Goal: Obtain resource: Download file/media

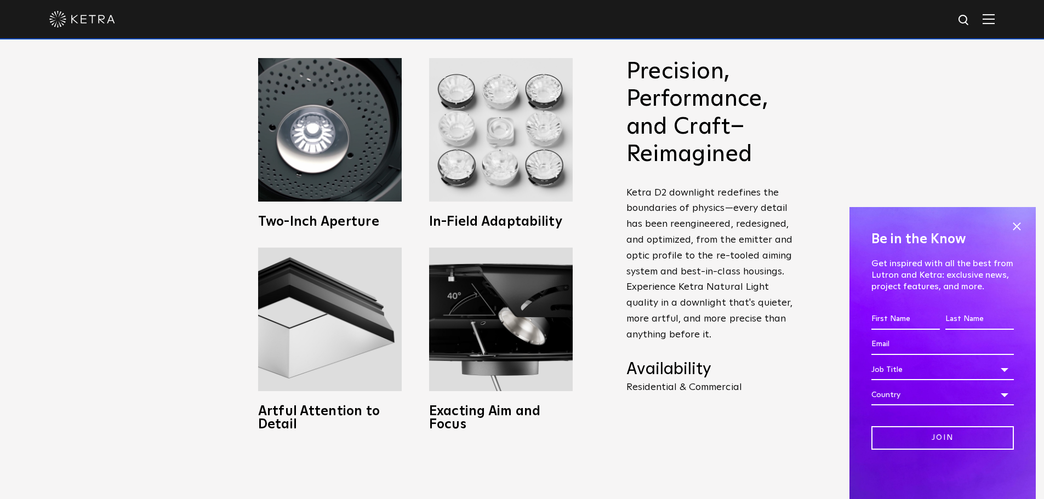
scroll to position [357, 0]
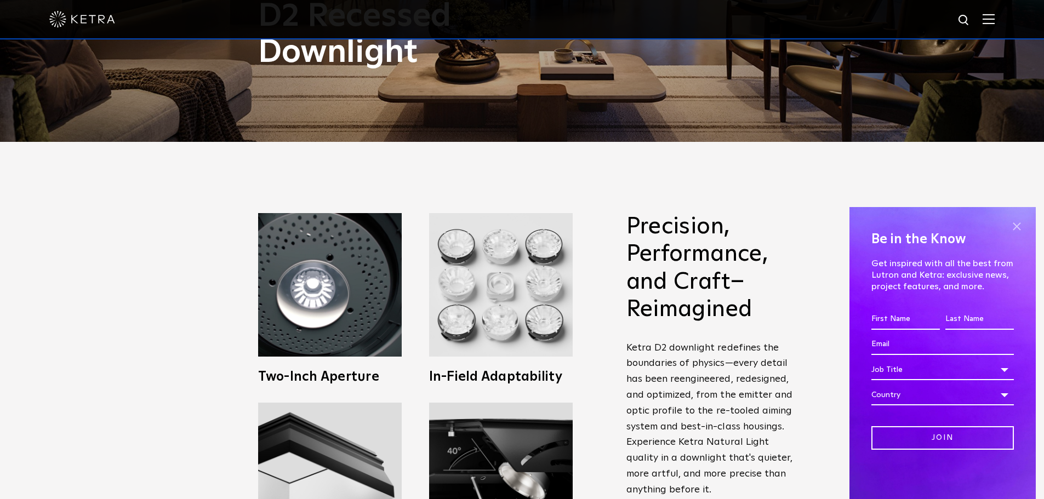
click at [1018, 224] on span at bounding box center [1017, 226] width 16 height 16
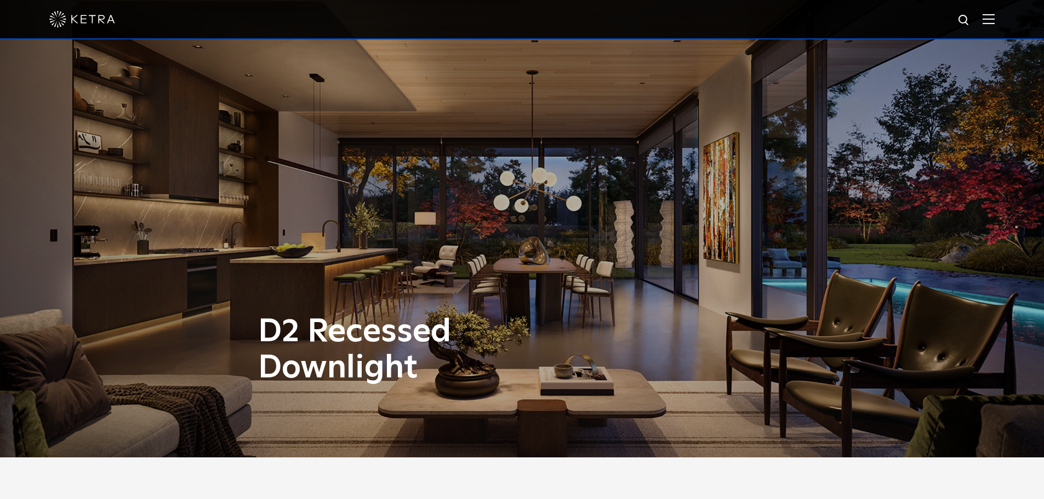
scroll to position [0, 0]
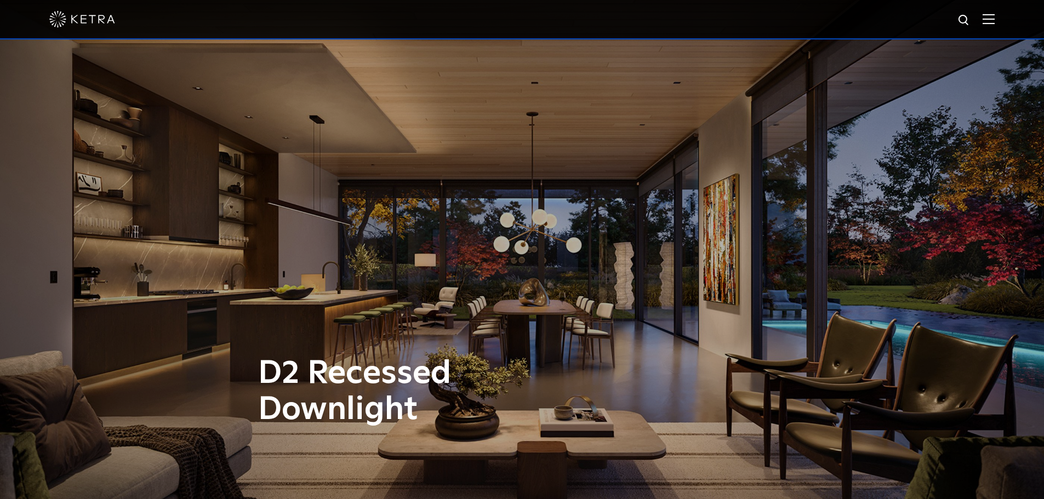
click at [995, 22] on img at bounding box center [989, 19] width 12 height 10
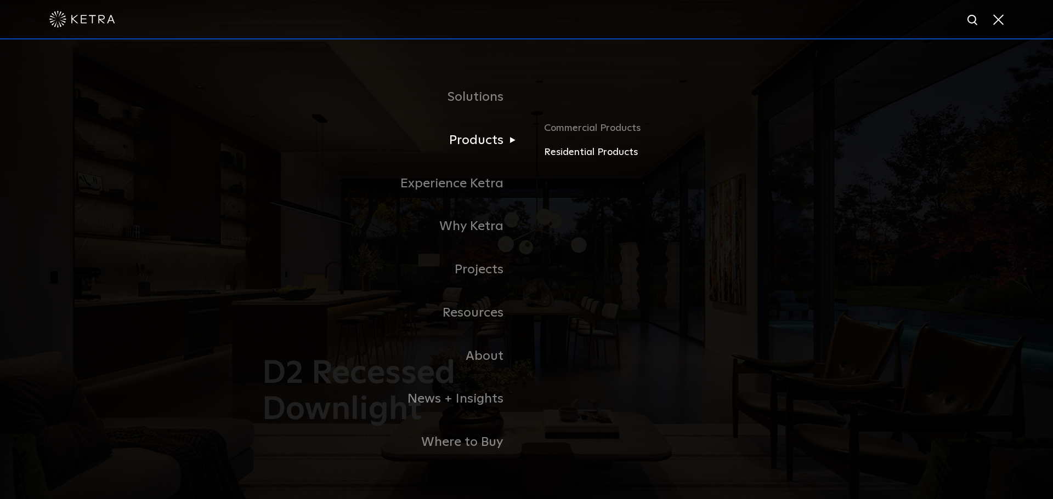
click at [566, 154] on link "Residential Products" at bounding box center [672, 153] width 257 height 16
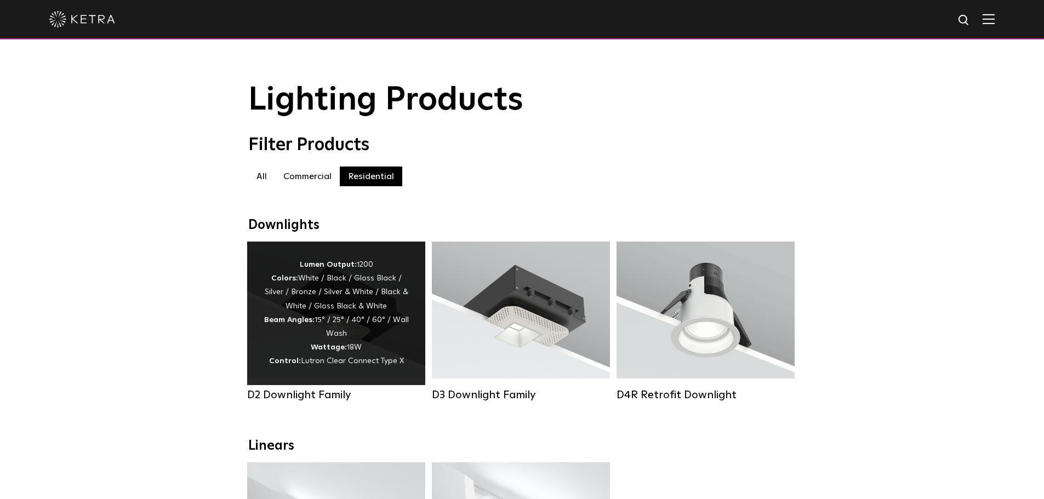
drag, startPoint x: 361, startPoint y: 290, endPoint x: 367, endPoint y: 283, distance: 8.9
click at [361, 289] on div "Lumen Output: 1200 Colors: White / Black / Gloss Black / Silver / Bronze / Silv…" at bounding box center [336, 313] width 145 height 111
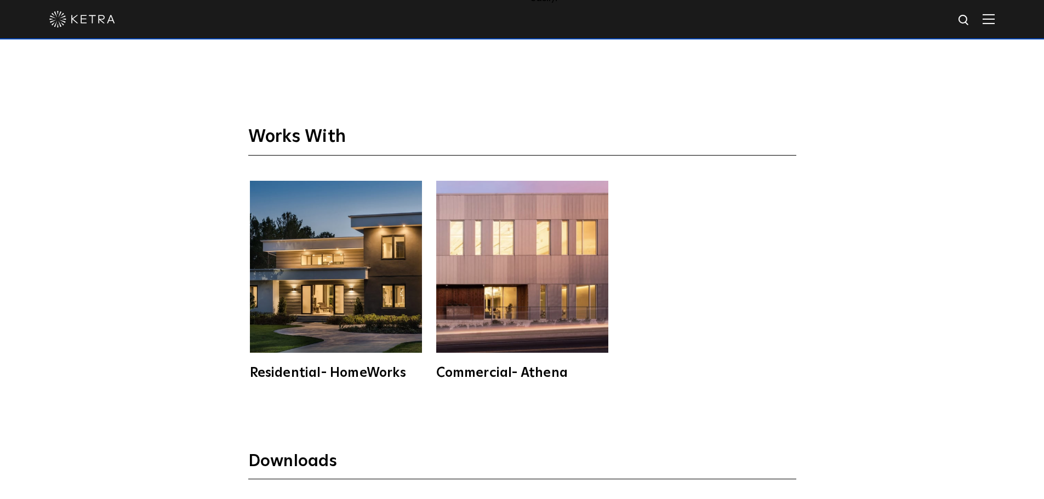
scroll to position [2851, 0]
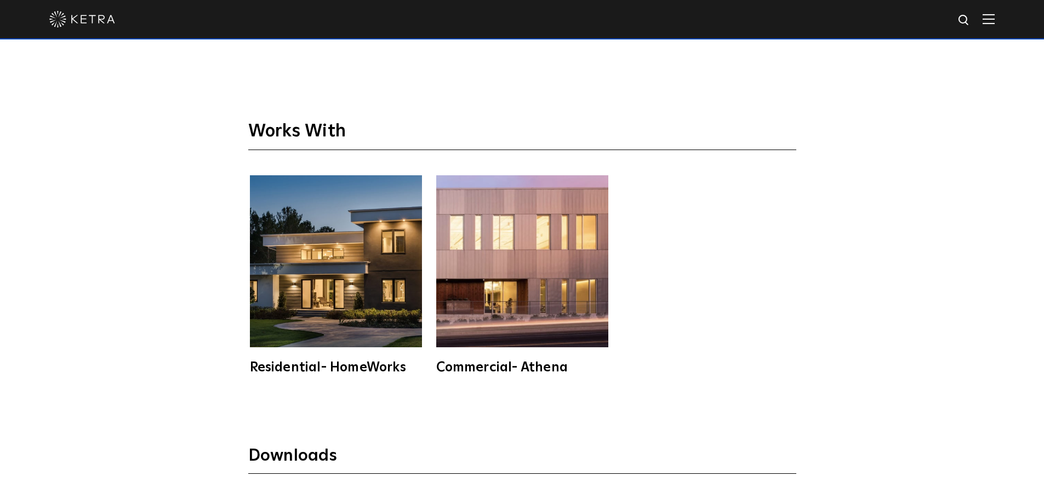
click at [369, 279] on img at bounding box center [336, 261] width 172 height 172
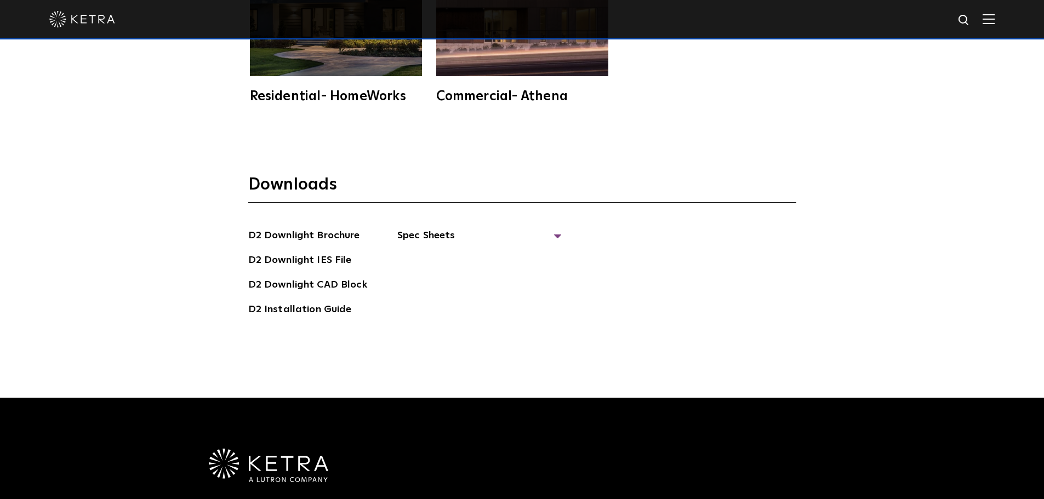
scroll to position [3125, 0]
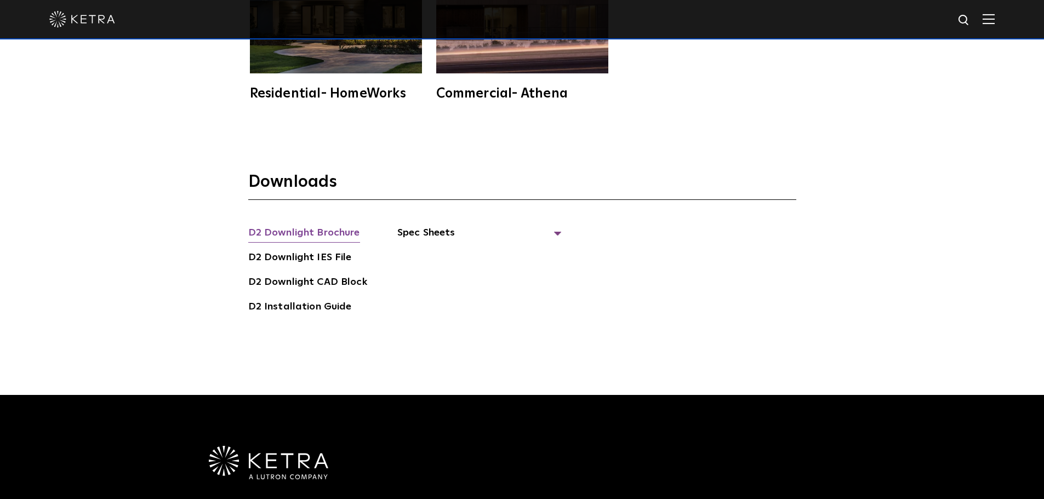
click at [342, 231] on link "D2 Downlight Brochure" at bounding box center [304, 234] width 112 height 18
